Goal: Task Accomplishment & Management: Manage account settings

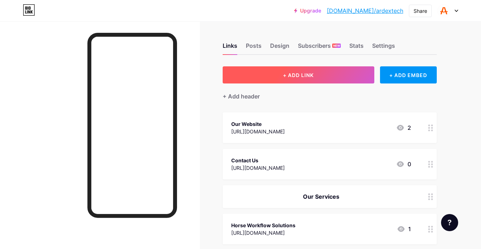
click at [318, 75] on button "+ ADD LINK" at bounding box center [299, 74] width 152 height 17
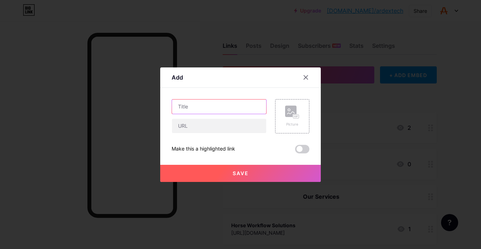
click at [219, 109] on input "text" at bounding box center [219, 107] width 94 height 14
type input "New Zealand Trainers Association"
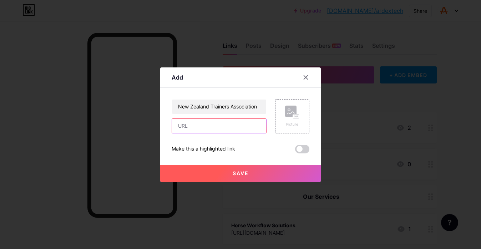
click at [213, 129] on input "text" at bounding box center [219, 126] width 94 height 14
paste input "[URL][DOMAIN_NAME]"
type input "[URL][DOMAIN_NAME]"
click at [285, 111] on rect at bounding box center [290, 111] width 11 height 11
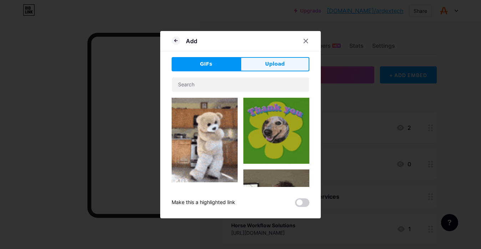
click at [279, 60] on button "Upload" at bounding box center [275, 64] width 69 height 14
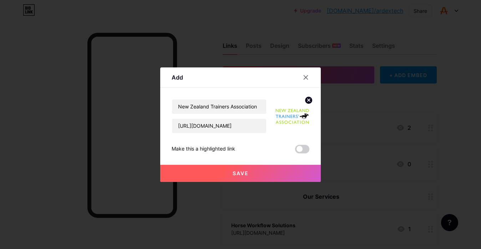
click at [229, 174] on button "Save" at bounding box center [240, 173] width 161 height 17
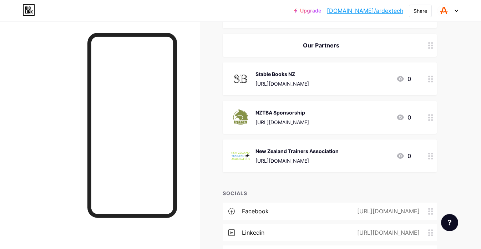
scroll to position [237, 0]
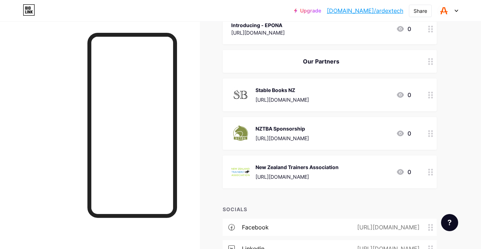
click at [309, 131] on div "NZTBA Sponsorship" at bounding box center [282, 128] width 54 height 7
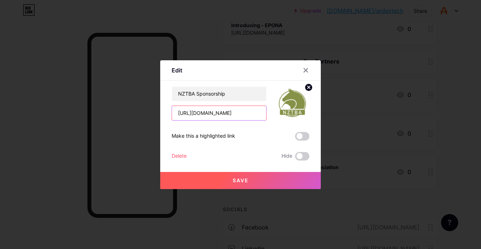
click at [250, 117] on input "[URL][DOMAIN_NAME]" at bounding box center [219, 113] width 94 height 14
drag, startPoint x: 176, startPoint y: 111, endPoint x: 303, endPoint y: 120, distance: 127.4
click at [303, 120] on div "NZTBA Sponsorship [URL][DOMAIN_NAME] Make this a highlighted link Delete Hide S…" at bounding box center [241, 123] width 138 height 74
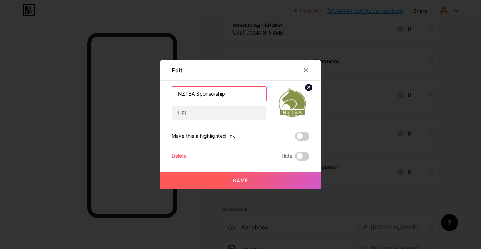
drag, startPoint x: 234, startPoint y: 97, endPoint x: 182, endPoint y: 94, distance: 51.4
click at [182, 94] on input "NZTBA Sponsorship" at bounding box center [219, 94] width 94 height 14
click at [210, 93] on input "New Zealand Thoroughbred Breeders Association" at bounding box center [219, 94] width 94 height 14
click at [190, 93] on input "New Z Thoroughbred Breeders Association" at bounding box center [219, 94] width 94 height 14
type input "NZ Thoroughbred Breeders Association"
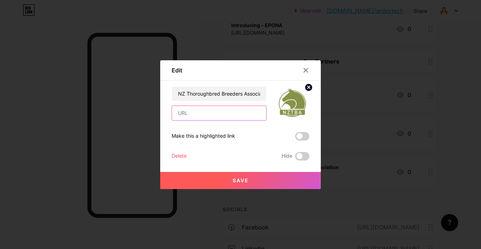
click at [214, 113] on input "text" at bounding box center [219, 113] width 94 height 14
paste input "[URL][DOMAIN_NAME]"
type input "[URL][DOMAIN_NAME]"
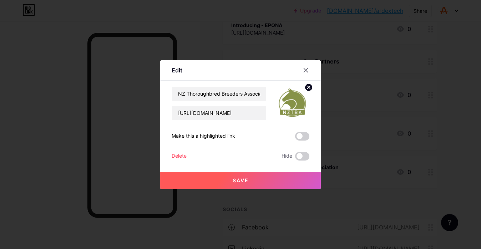
click at [234, 178] on span "Save" at bounding box center [241, 180] width 16 height 6
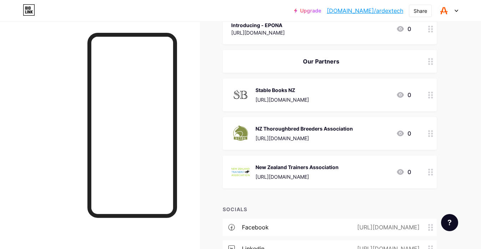
click at [312, 168] on div "New Zealand Trainers Association" at bounding box center [296, 166] width 83 height 7
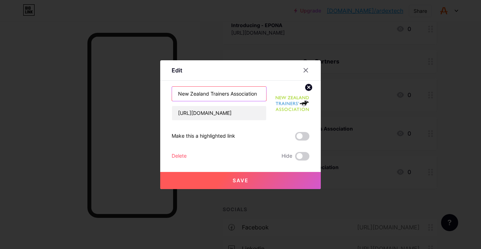
drag, startPoint x: 209, startPoint y: 95, endPoint x: 194, endPoint y: 94, distance: 14.3
click at [194, 94] on input "New Zealand Trainers Association" at bounding box center [219, 94] width 94 height 14
drag, startPoint x: 189, startPoint y: 93, endPoint x: 182, endPoint y: 92, distance: 7.9
click at [182, 92] on input "New Z Trainers Association" at bounding box center [219, 94] width 94 height 14
type input "NZ Trainers Association"
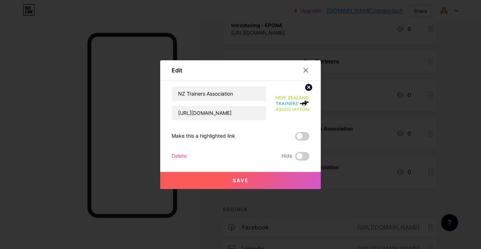
click at [231, 178] on button "Save" at bounding box center [240, 180] width 161 height 17
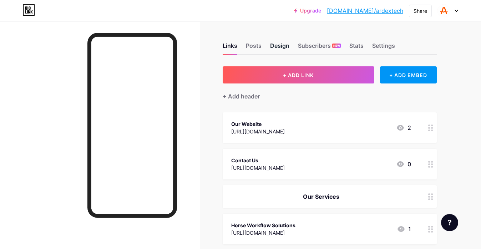
click at [281, 48] on div "Design" at bounding box center [279, 47] width 19 height 13
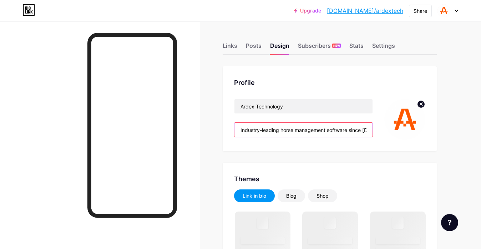
click at [262, 130] on input "Industry-leading horse management software since [DATE]. Streamline your proces…" at bounding box center [303, 130] width 138 height 14
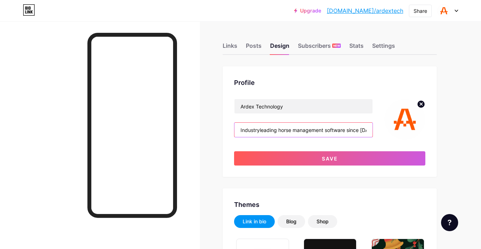
type input "Industry leading horse management software since [DATE]. Streamline your proces…"
type input "#ffffff"
type input "#ff5800"
type input "#000000"
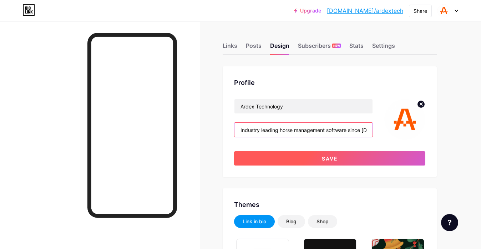
type input "Industry leading horse management software since [DATE]. Streamline your proces…"
click at [335, 165] on button "Save" at bounding box center [329, 158] width 191 height 14
type input "#ffffff"
